Goal: Navigation & Orientation: Go to known website

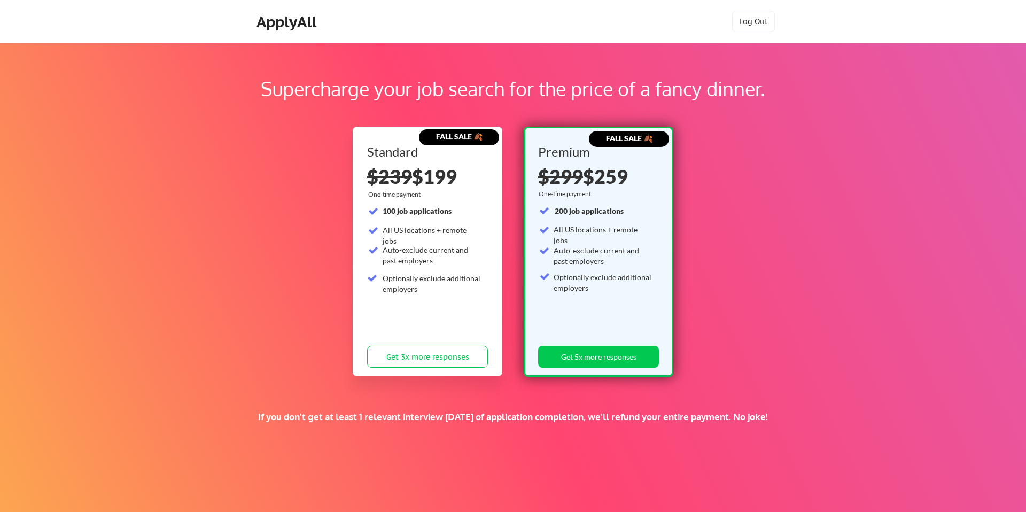
scroll to position [2, 0]
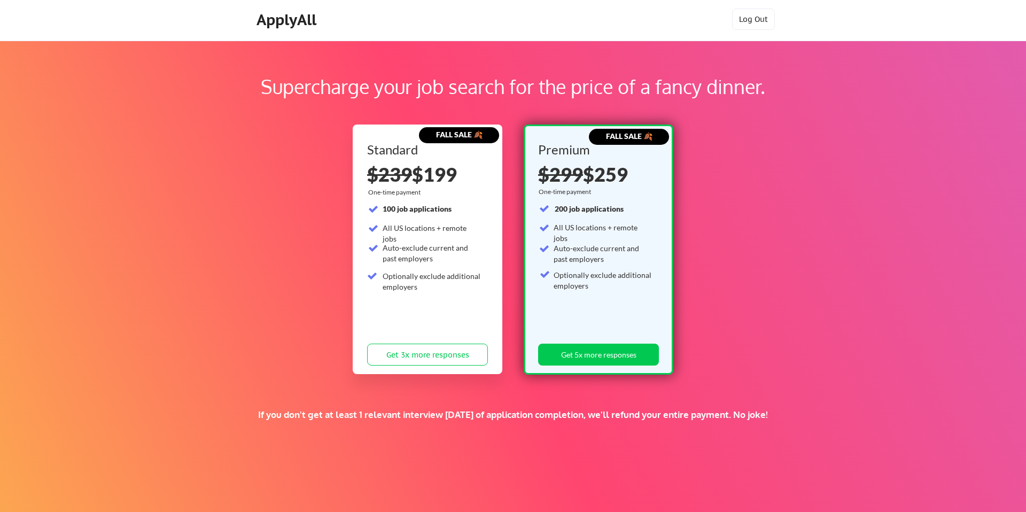
click at [288, 18] on div "ApplyAll" at bounding box center [287, 20] width 63 height 18
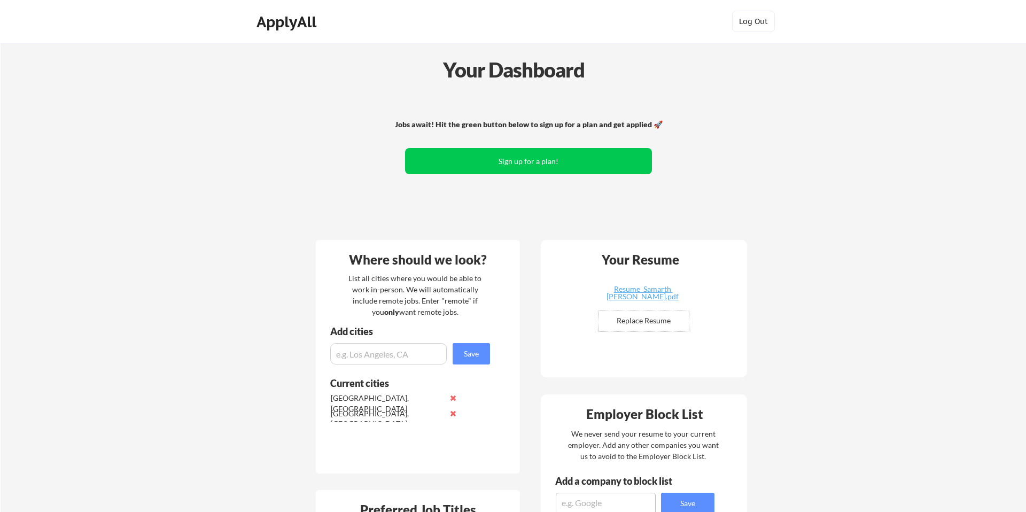
click at [275, 27] on div "ApplyAll" at bounding box center [287, 22] width 63 height 18
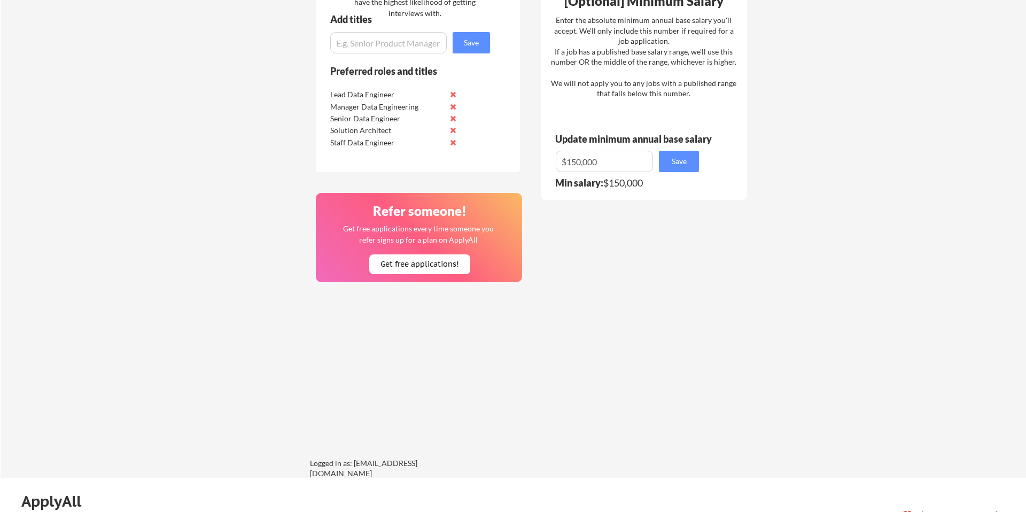
scroll to position [573, 0]
